Goal: Task Accomplishment & Management: Use online tool/utility

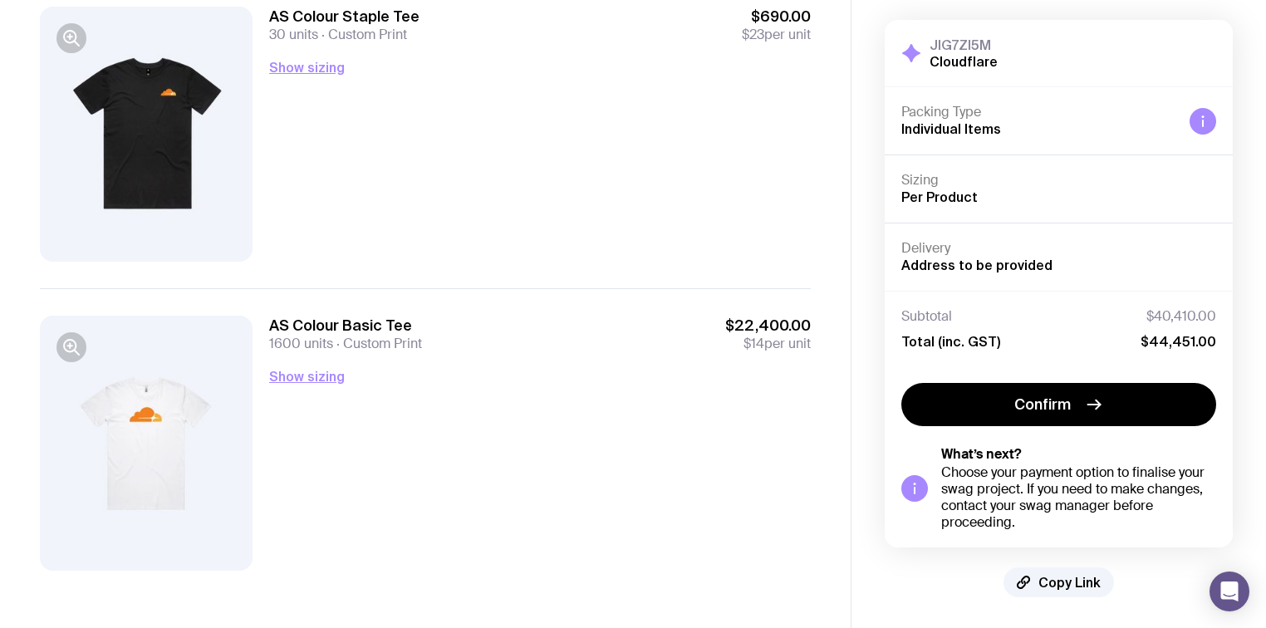
scroll to position [3279, 0]
click at [312, 374] on button "Show sizing" at bounding box center [307, 375] width 76 height 20
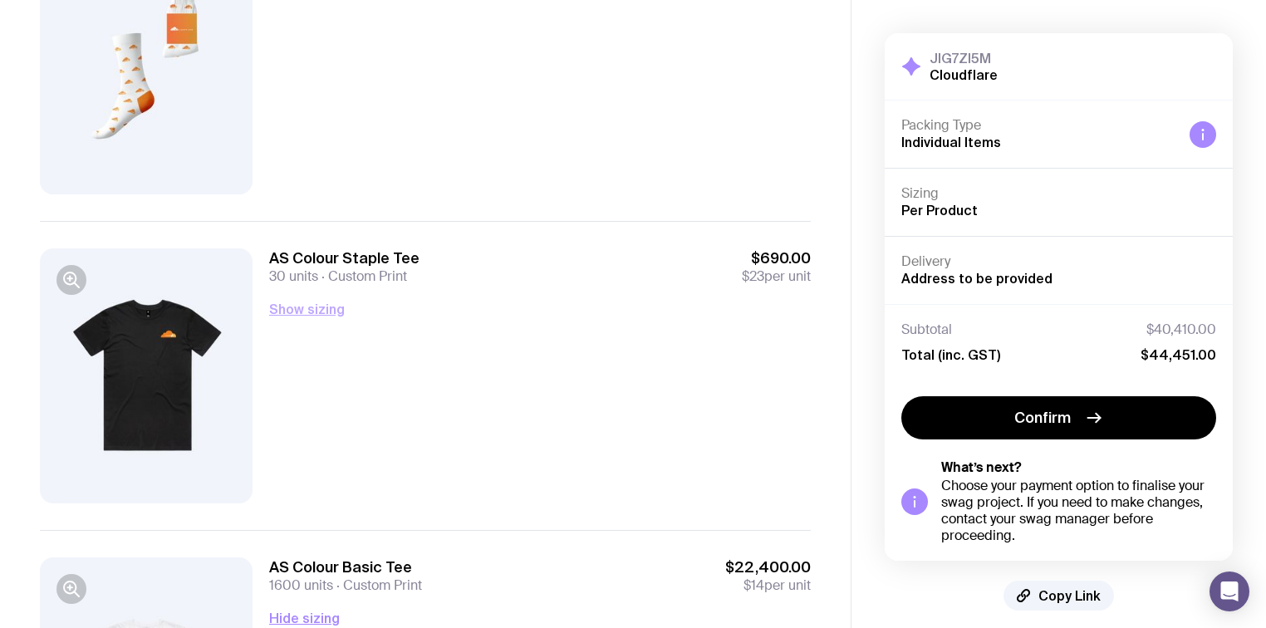
scroll to position [3014, 0]
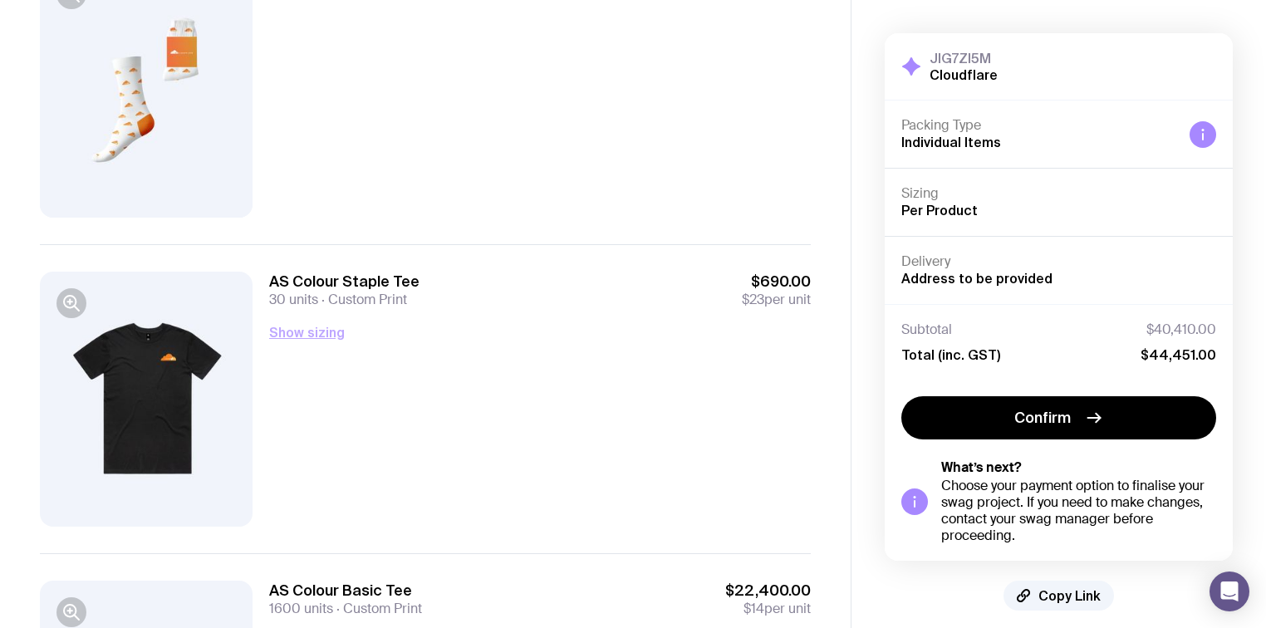
click at [305, 335] on button "Show sizing" at bounding box center [307, 332] width 76 height 20
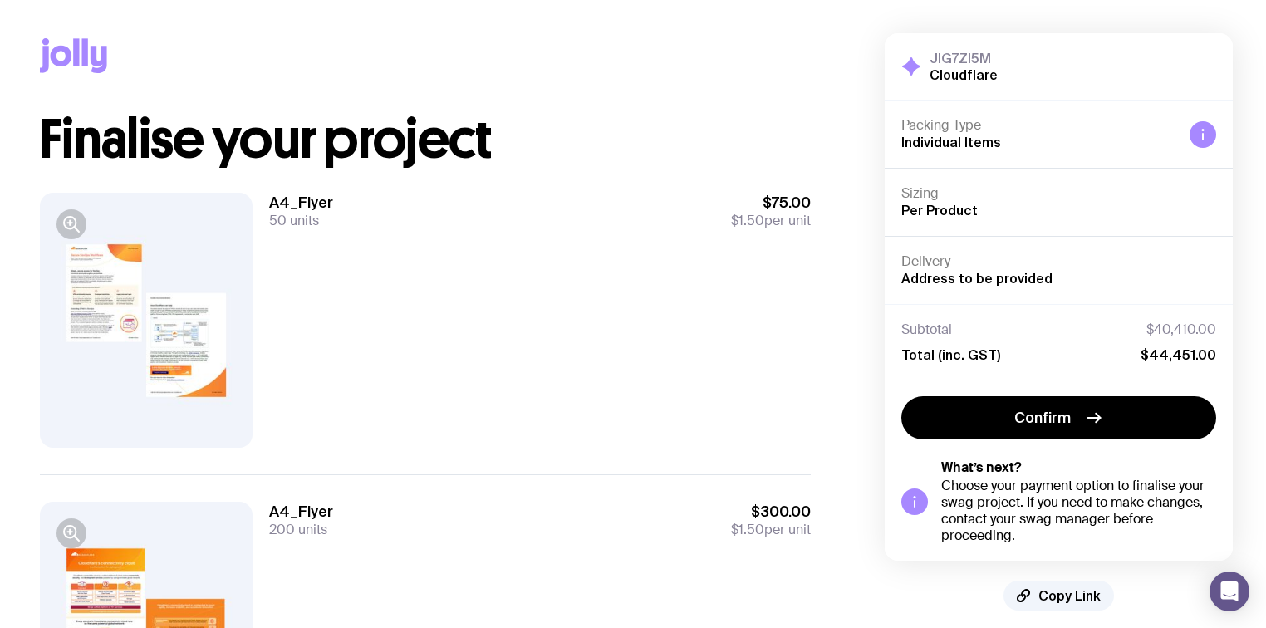
scroll to position [0, 0]
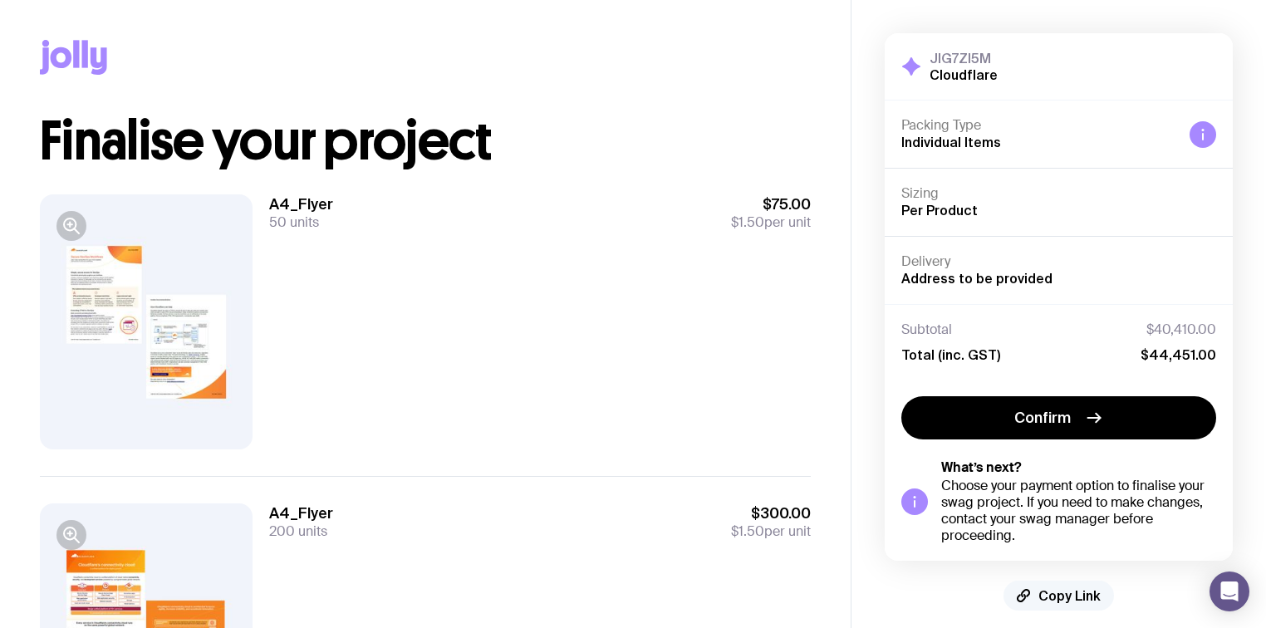
click at [1059, 597] on span "Copy Link" at bounding box center [1069, 595] width 62 height 17
click at [1041, 590] on span "Copy Link" at bounding box center [1069, 595] width 62 height 17
drag, startPoint x: 1043, startPoint y: 589, endPoint x: 937, endPoint y: 485, distance: 148.6
click at [1044, 589] on button "Copied!" at bounding box center [1059, 595] width 98 height 30
